Goal: Task Accomplishment & Management: Use online tool/utility

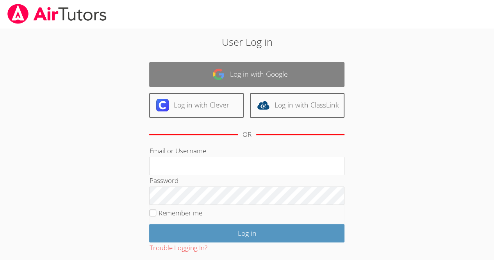
click at [262, 80] on link "Log in with Google" at bounding box center [246, 74] width 195 height 25
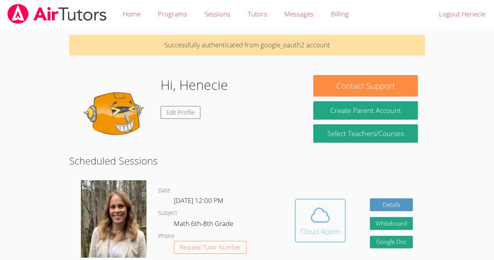
click at [315, 228] on div "Cloud Room" at bounding box center [320, 231] width 40 height 11
click at [314, 233] on div "Cloud Room" at bounding box center [320, 231] width 40 height 11
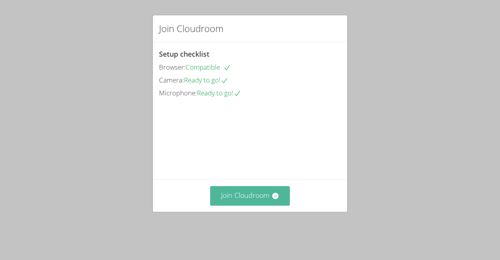
click at [251, 205] on button "Join Cloudroom" at bounding box center [250, 195] width 80 height 19
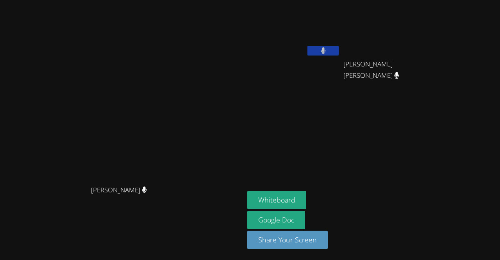
click at [307, 49] on button at bounding box center [322, 51] width 31 height 10
click at [319, 52] on icon at bounding box center [323, 50] width 8 height 7
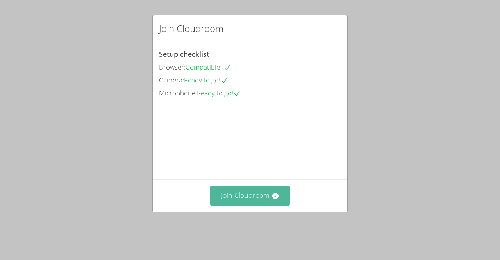
click at [237, 203] on button "Join Cloudroom" at bounding box center [250, 195] width 80 height 19
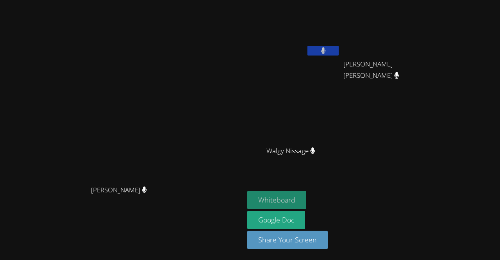
click at [306, 197] on button "Whiteboard" at bounding box center [276, 200] width 59 height 18
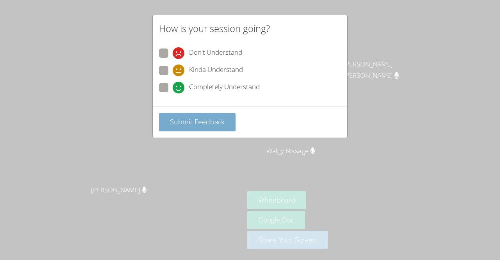
click at [206, 120] on span "Submit Feedback" at bounding box center [197, 121] width 55 height 9
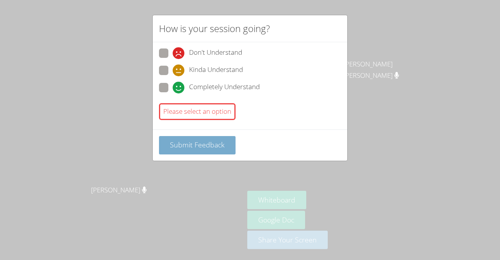
click at [206, 142] on span "Submit Feedback" at bounding box center [197, 144] width 55 height 9
click at [173, 93] on span at bounding box center [173, 93] width 0 height 0
click at [173, 87] on input "Completely Understand" at bounding box center [176, 86] width 7 height 7
radio input "true"
